Goal: Navigation & Orientation: Find specific page/section

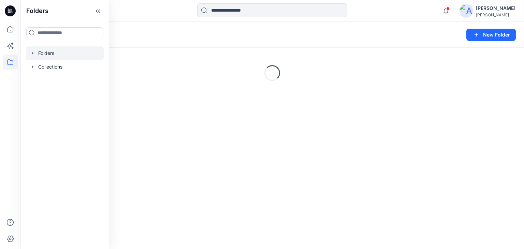
click at [186, 30] on div "Folders" at bounding box center [246, 35] width 434 height 10
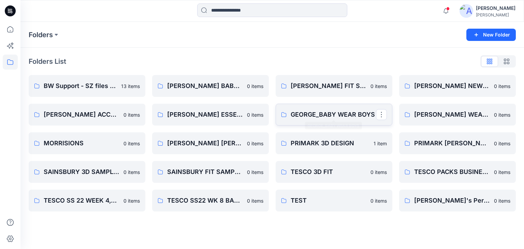
click at [318, 117] on p "GEORGE_BABY WEAR BOYS" at bounding box center [332, 115] width 85 height 10
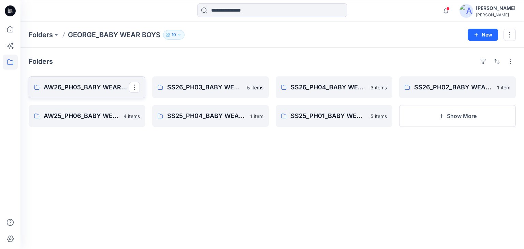
click at [104, 91] on p "AW26_PH05_BABY WEAR_BOYS" at bounding box center [86, 88] width 85 height 10
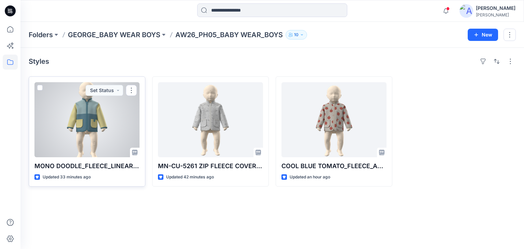
click at [71, 127] on div at bounding box center [86, 119] width 105 height 75
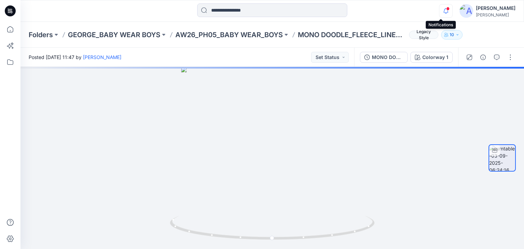
click at [439, 9] on icon "button" at bounding box center [445, 11] width 13 height 14
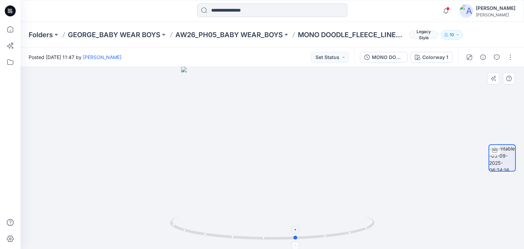
drag, startPoint x: 273, startPoint y: 237, endPoint x: 297, endPoint y: 228, distance: 25.5
click at [297, 230] on icon at bounding box center [273, 229] width 206 height 26
drag, startPoint x: 298, startPoint y: 239, endPoint x: 279, endPoint y: 238, distance: 18.8
click at [279, 238] on icon at bounding box center [273, 229] width 206 height 26
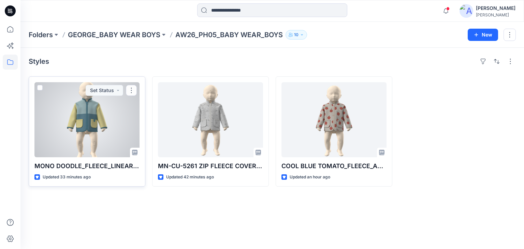
click at [105, 114] on div at bounding box center [86, 119] width 105 height 75
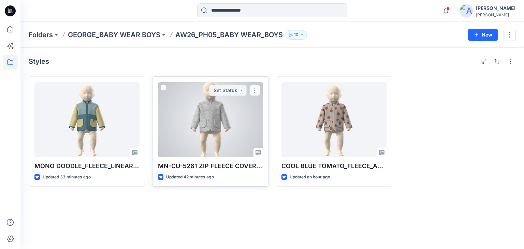
click at [206, 116] on div at bounding box center [210, 119] width 105 height 75
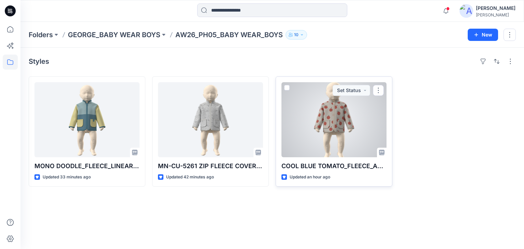
click at [329, 137] on div at bounding box center [333, 119] width 105 height 75
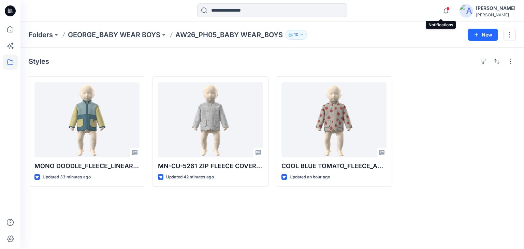
click at [446, 10] on span at bounding box center [447, 9] width 3 height 4
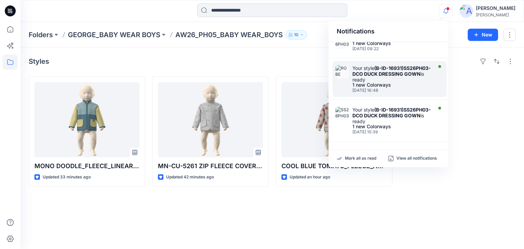
scroll to position [311, 0]
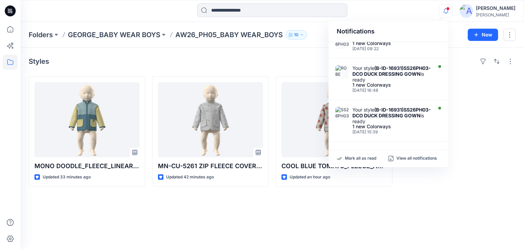
click at [262, 67] on div "Styles MONO DOODLE_FLEECE_LINEAR AOP_BLACK Updated 33 minutes ago MN-CU-5261 ZI…" at bounding box center [271, 148] width 503 height 201
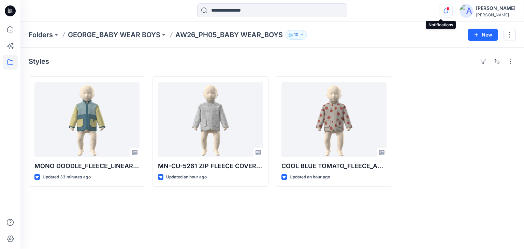
click at [444, 10] on icon "button" at bounding box center [445, 11] width 13 height 14
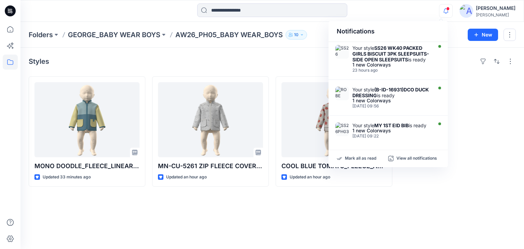
scroll to position [140, 0]
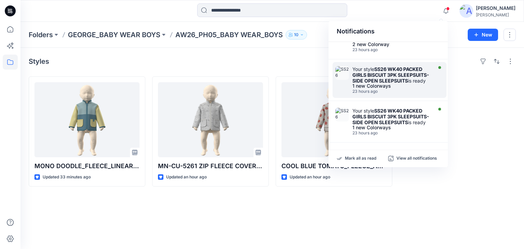
drag, startPoint x: 447, startPoint y: 100, endPoint x: 444, endPoint y: 74, distance: 25.5
click at [444, 74] on div "Your style MONO DOODLE_FLEECE_LINEAR AOP_BLACK is ready 1 new Colorways 40 minu…" at bounding box center [387, 93] width 119 height 102
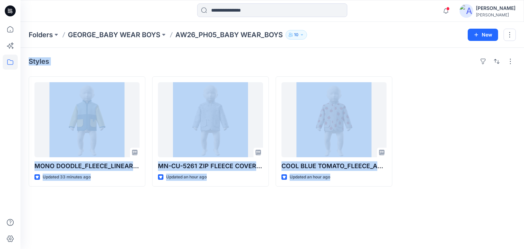
drag, startPoint x: 448, startPoint y: 90, endPoint x: 444, endPoint y: 45, distance: 45.2
click at [444, 45] on div "Folders GEORGE_BABY WEAR BOYS AW26_PH05_BABY WEAR_BOYS 10 New Styles MONO DOODL…" at bounding box center [271, 135] width 503 height 227
click at [449, 113] on div at bounding box center [457, 131] width 117 height 110
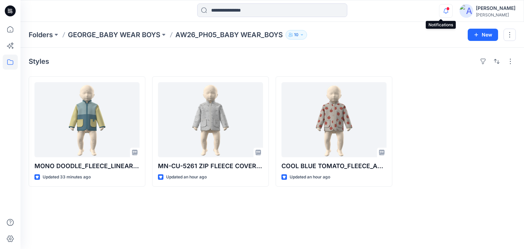
click at [443, 11] on icon "button" at bounding box center [445, 11] width 5 height 4
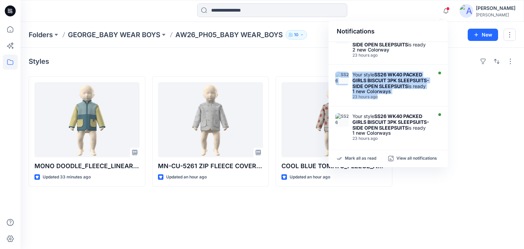
drag, startPoint x: 447, startPoint y: 86, endPoint x: 447, endPoint y: 56, distance: 30.4
click at [447, 56] on div "Your style MONO DOODLE_FLEECE_LINEAR AOP_BLACK is ready 1 new Colorways 41 minu…" at bounding box center [387, 93] width 119 height 102
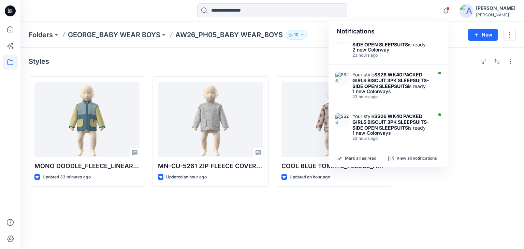
click at [461, 101] on div at bounding box center [457, 131] width 117 height 110
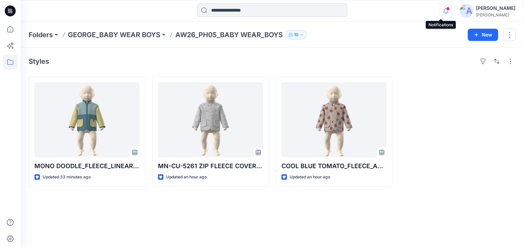
click at [443, 14] on icon "button" at bounding box center [445, 11] width 13 height 14
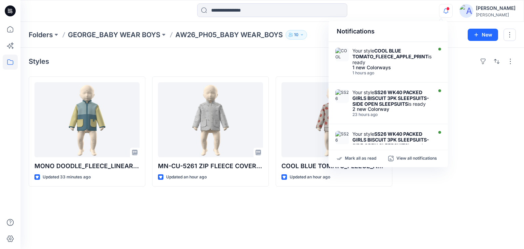
scroll to position [0, 0]
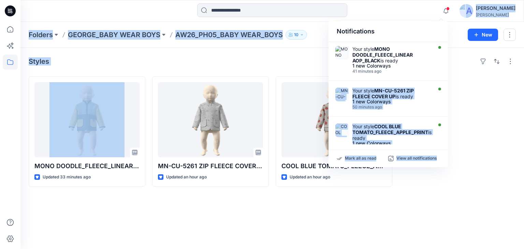
drag, startPoint x: 447, startPoint y: 55, endPoint x: 463, endPoint y: 77, distance: 27.6
click at [448, 57] on div "Notifications Your style MONO DOODLE_FLEECE_LINEAR AOP_BLACK is ready 1 new Col…" at bounding box center [262, 124] width 524 height 249
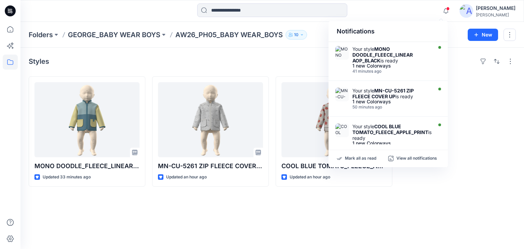
click at [465, 84] on div at bounding box center [457, 131] width 117 height 110
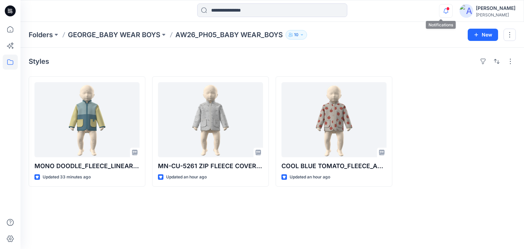
click at [439, 15] on icon "button" at bounding box center [445, 11] width 13 height 14
click at [439, 13] on icon "button" at bounding box center [445, 11] width 13 height 14
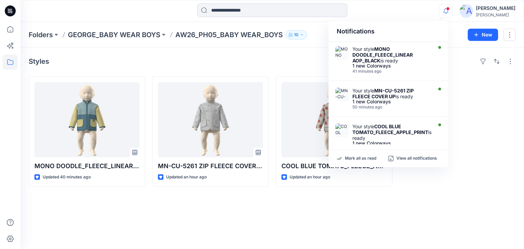
click at [507, 154] on div at bounding box center [457, 131] width 117 height 110
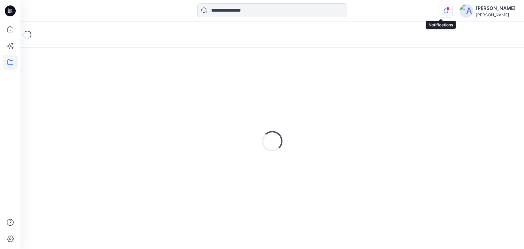
click at [440, 12] on icon "button" at bounding box center [445, 11] width 13 height 14
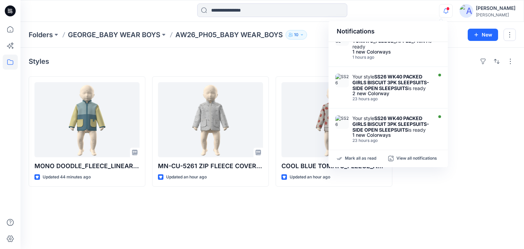
scroll to position [136, 0]
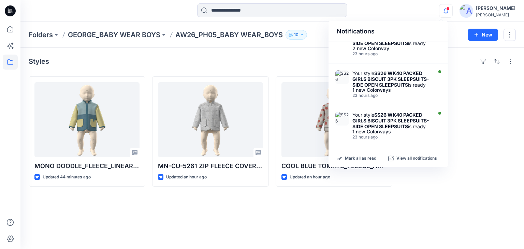
click at [440, 7] on icon "button" at bounding box center [445, 11] width 13 height 14
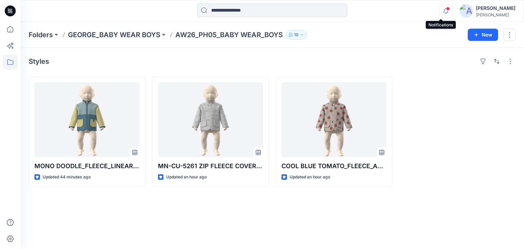
click at [440, 9] on icon "button" at bounding box center [445, 11] width 13 height 14
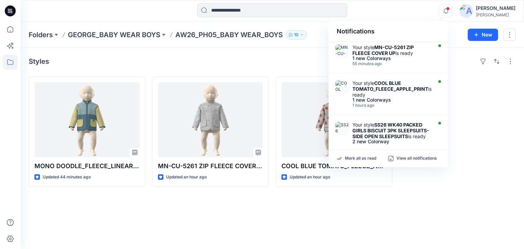
scroll to position [0, 0]
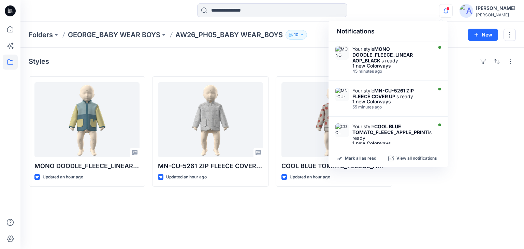
click at [439, 11] on icon "button" at bounding box center [445, 11] width 13 height 14
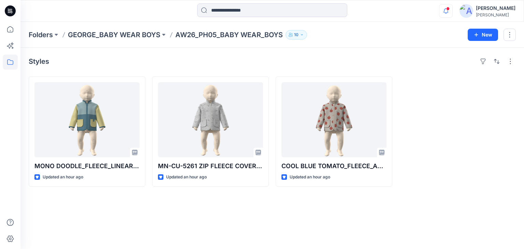
click at [441, 10] on icon "button" at bounding box center [445, 11] width 13 height 14
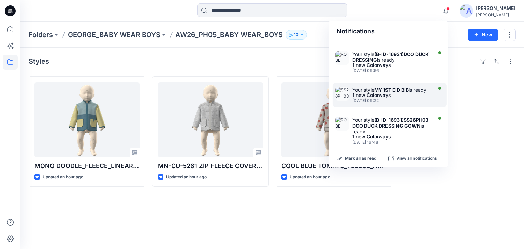
scroll to position [311, 0]
